Goal: Check status: Check status

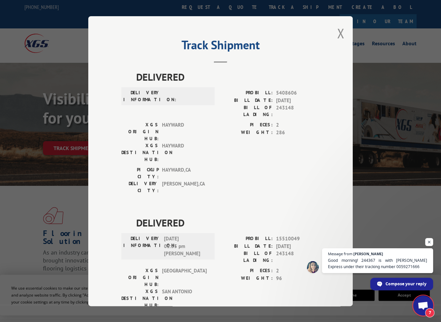
scroll to position [3422, 0]
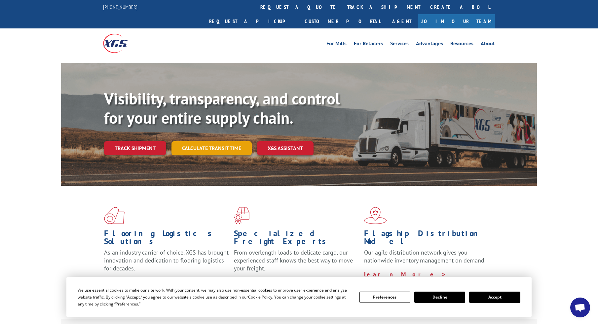
click at [218, 141] on link "Calculate transit time" at bounding box center [211, 148] width 80 height 14
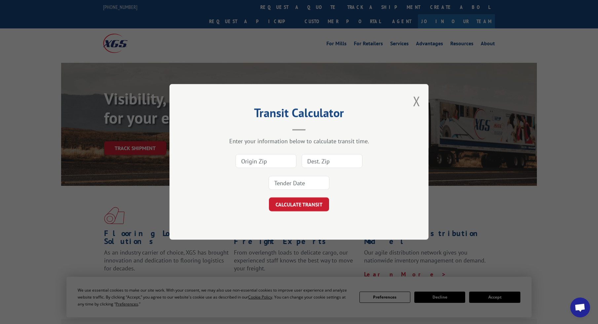
drag, startPoint x: 142, startPoint y: 141, endPoint x: 152, endPoint y: 138, distance: 10.8
click at [141, 141] on div "Transit Calculator Enter your information below to calculate transit time. CALC…" at bounding box center [299, 162] width 598 height 324
click at [418, 102] on button "Close modal" at bounding box center [416, 101] width 7 height 18
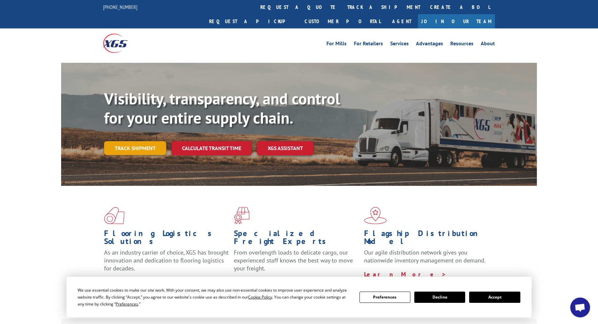
click at [122, 141] on link "Track shipment" at bounding box center [135, 148] width 62 height 14
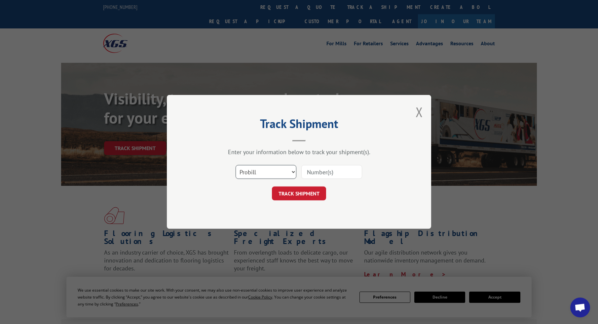
select select "bol"
click option "BOL" at bounding box center [0, 0] width 0 height 0
click at [312, 175] on input at bounding box center [331, 172] width 61 height 14
paste input "244431"
type input "244431"
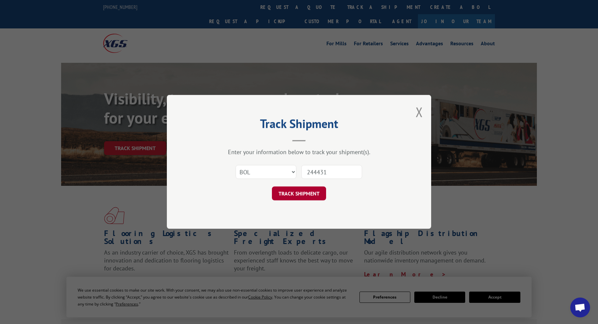
click at [303, 193] on button "TRACK SHIPMENT" at bounding box center [299, 194] width 54 height 14
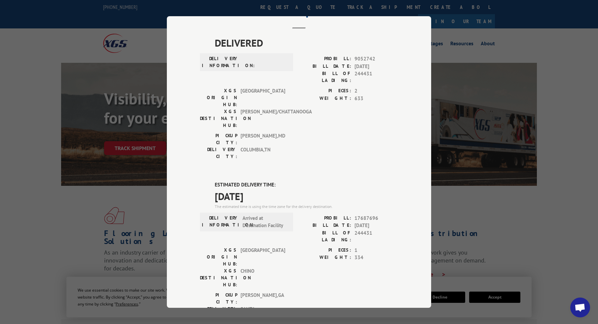
scroll to position [46, 0]
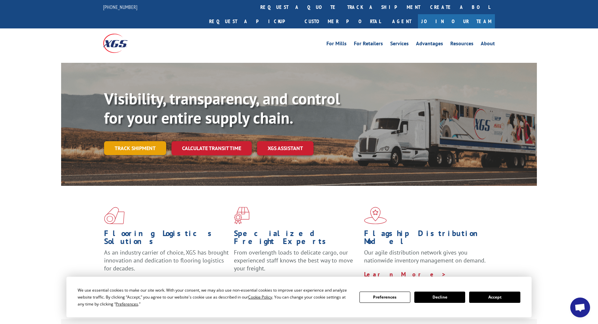
click at [150, 141] on link "Track shipment" at bounding box center [135, 148] width 62 height 14
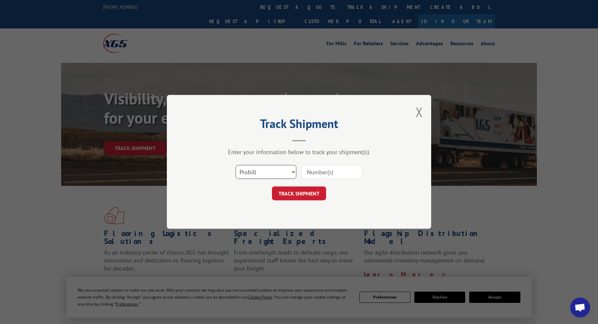
select select "bol"
click option "BOL" at bounding box center [0, 0] width 0 height 0
click at [320, 176] on input at bounding box center [331, 172] width 61 height 14
paste input "XGS 3396947"
drag, startPoint x: 319, startPoint y: 171, endPoint x: 284, endPoint y: 172, distance: 34.7
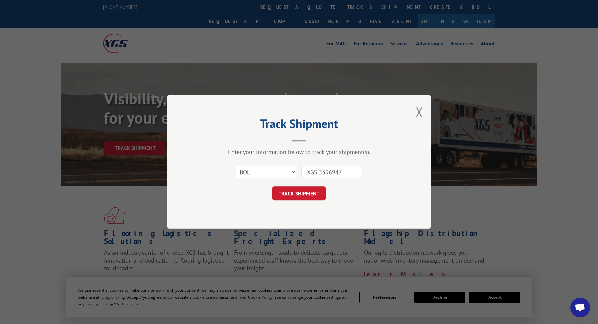
click at [301, 171] on input "XGS 3396947" at bounding box center [331, 172] width 61 height 14
type input "3396947"
click at [310, 193] on button "TRACK SHIPMENT" at bounding box center [299, 194] width 54 height 14
